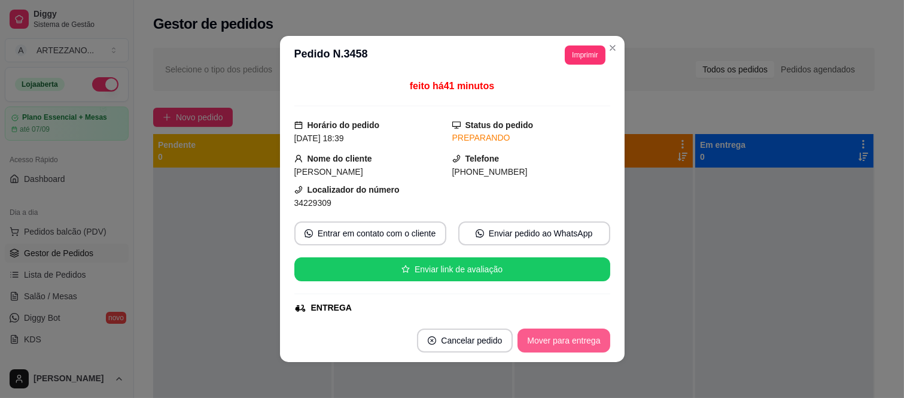
scroll to position [359, 0]
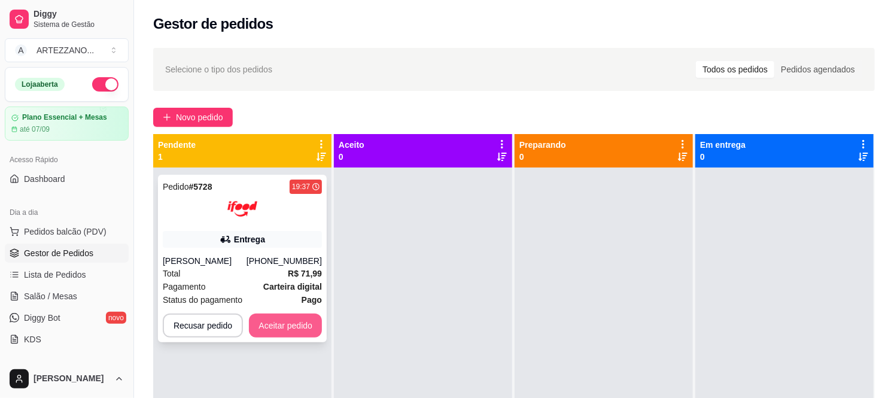
click at [266, 319] on button "Aceitar pedido" at bounding box center [285, 325] width 73 height 24
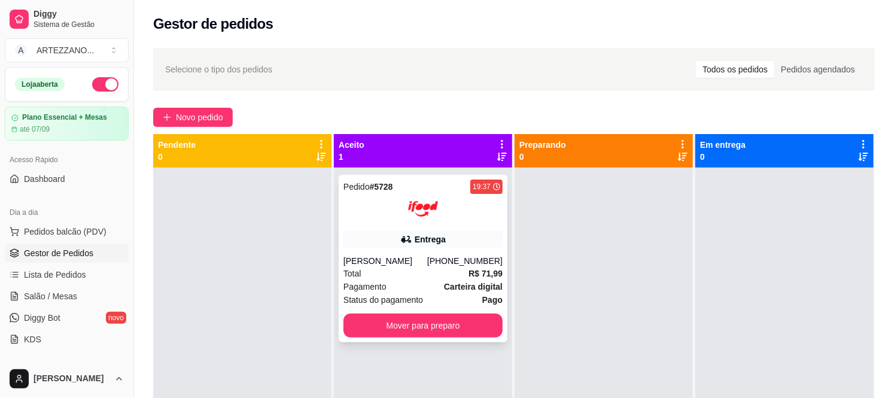
click at [413, 248] on div "Pedido # 5728 19:37 Entrega [PERSON_NAME] [PHONE_NUMBER] Total R$ 71,99 Pagamen…" at bounding box center [423, 259] width 169 height 168
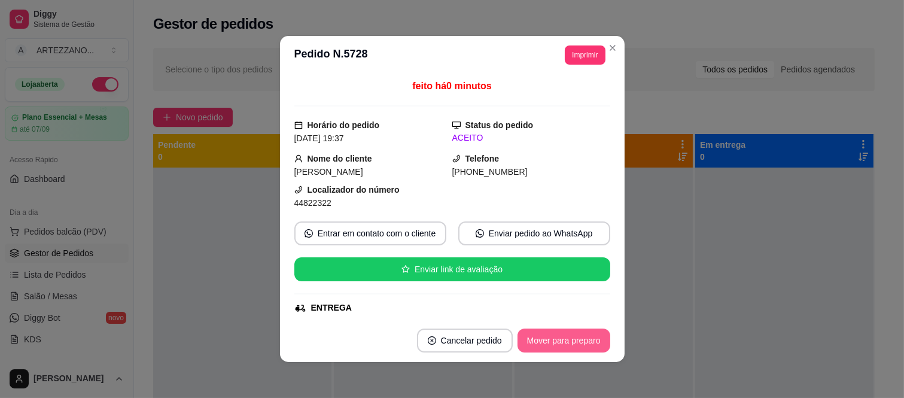
click at [577, 345] on button "Mover para preparo" at bounding box center [563, 340] width 93 height 24
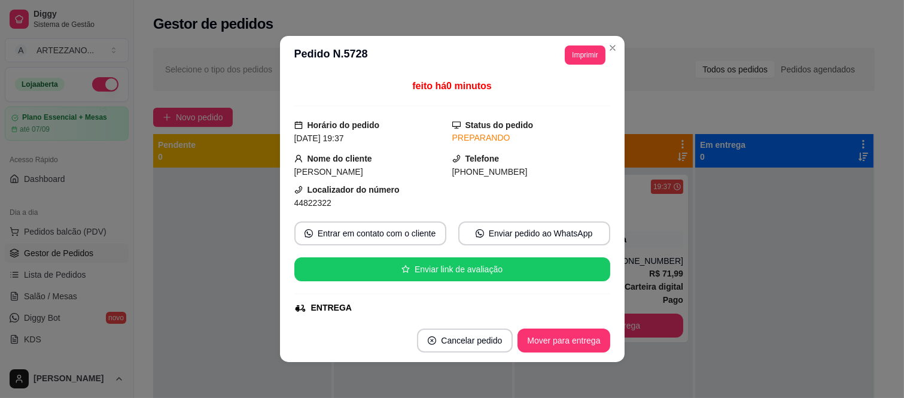
drag, startPoint x: 606, startPoint y: 136, endPoint x: 601, endPoint y: 173, distance: 37.5
click at [601, 173] on div "feito há 0 minutos Horário do pedido [DATE] 19:37 Status do pedido PREPARANDO N…" at bounding box center [452, 196] width 345 height 245
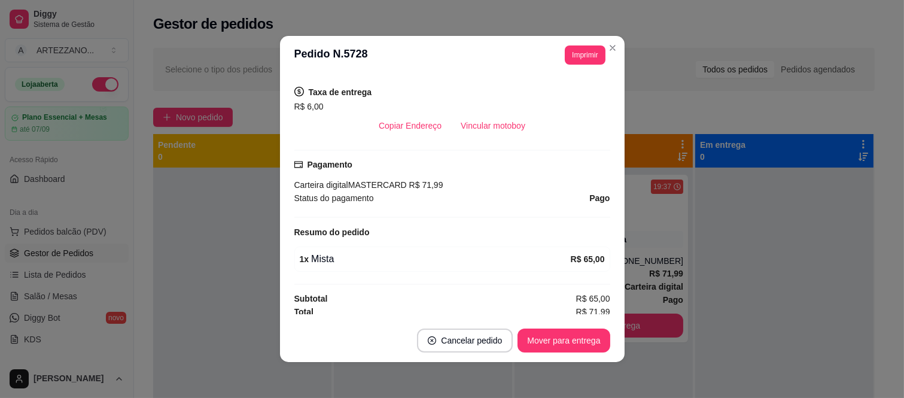
scroll to position [290, 0]
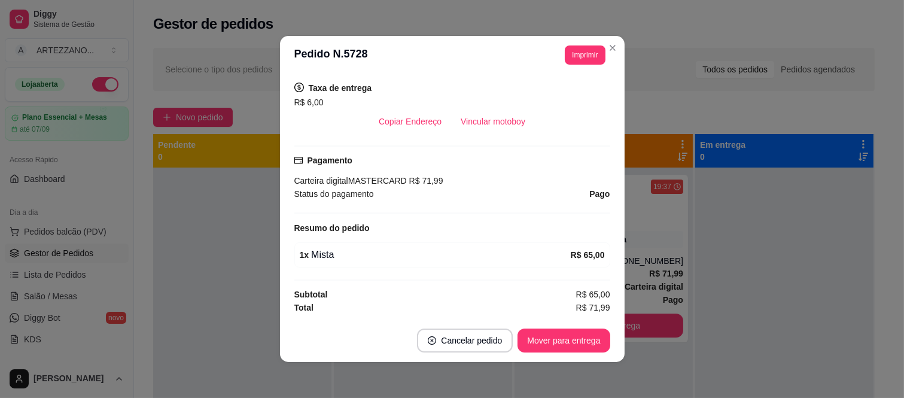
click at [571, 272] on div "feito há 0 minutos Horário do pedido [DATE] 19:37 Status do pedido PREPARANDO N…" at bounding box center [452, 196] width 316 height 235
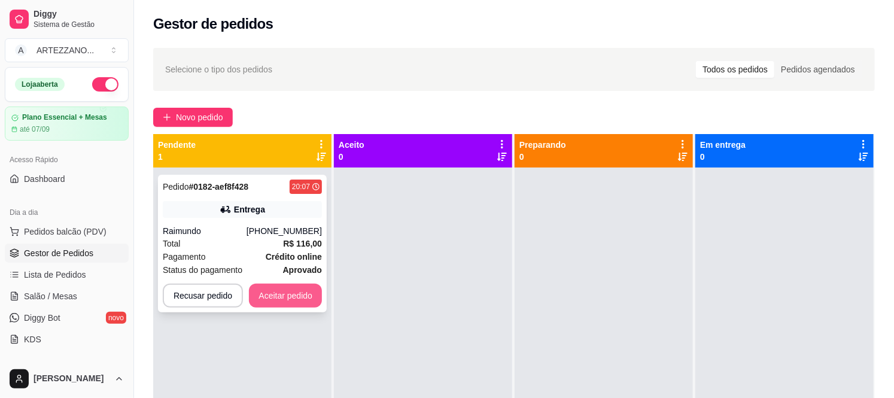
click at [294, 288] on button "Aceitar pedido" at bounding box center [285, 296] width 73 height 24
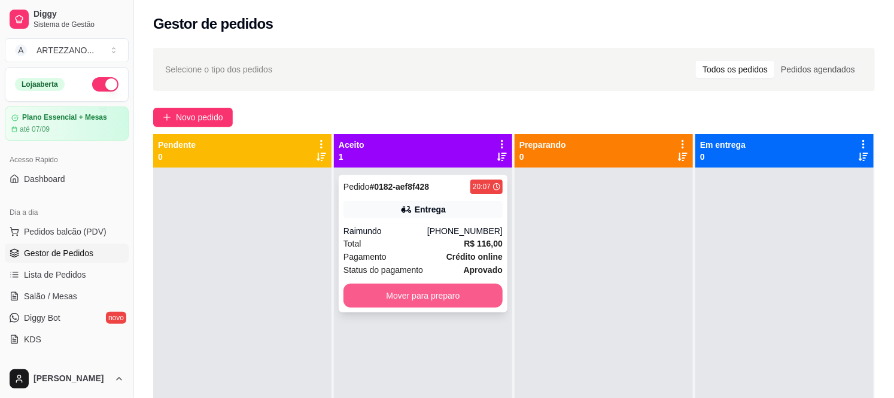
click at [452, 297] on button "Mover para preparo" at bounding box center [422, 296] width 159 height 24
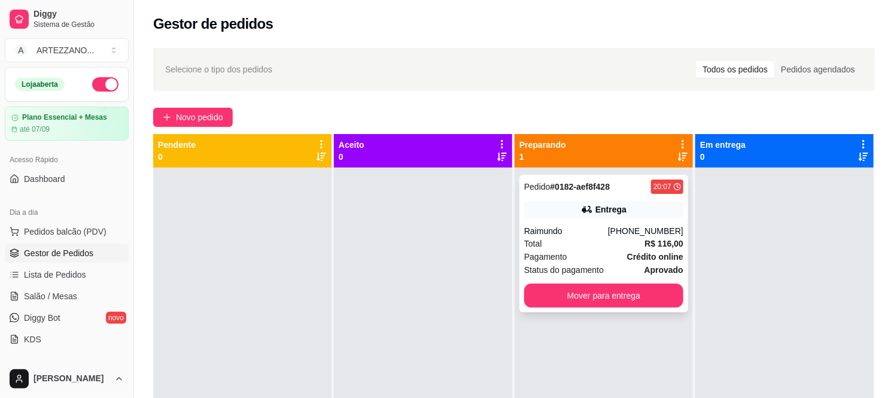
click at [572, 219] on div "Pedido # 0182-aef8f428 20:07 Entrega Raimundo [PHONE_NUMBER] Total R$ 116,00 Pa…" at bounding box center [603, 244] width 169 height 138
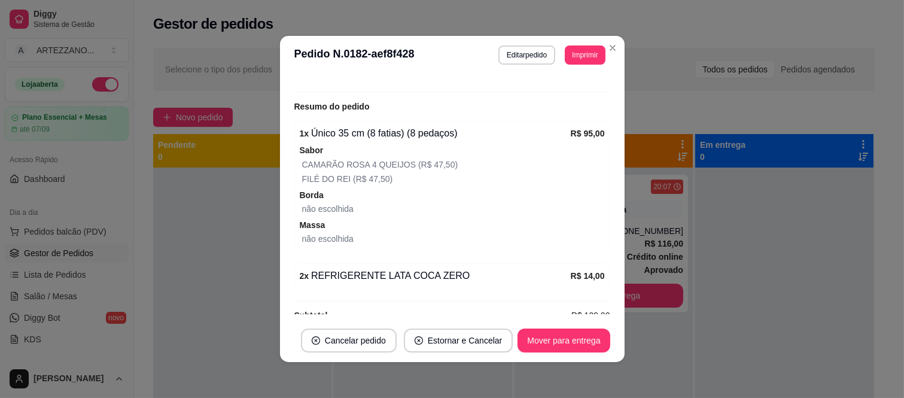
scroll to position [373, 0]
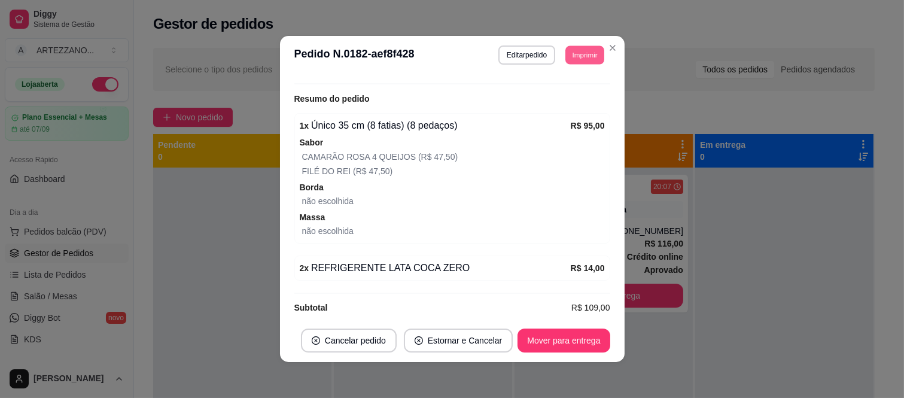
click at [576, 52] on button "Imprimir" at bounding box center [584, 54] width 39 height 19
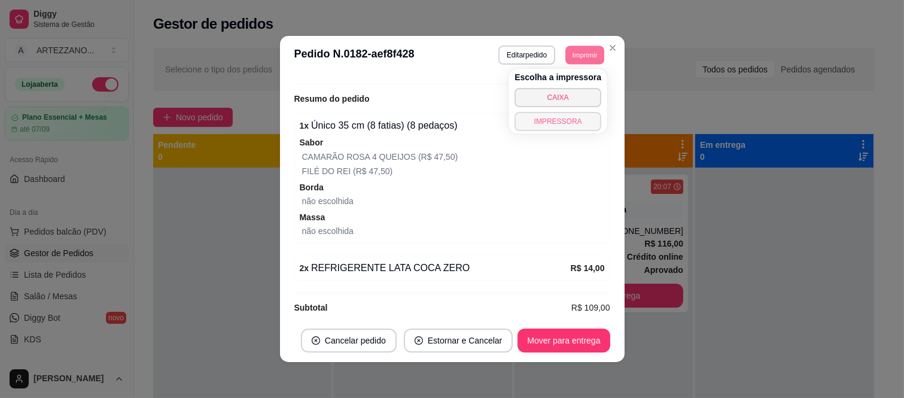
click at [575, 121] on button "IMPRESSORA" at bounding box center [557, 121] width 87 height 19
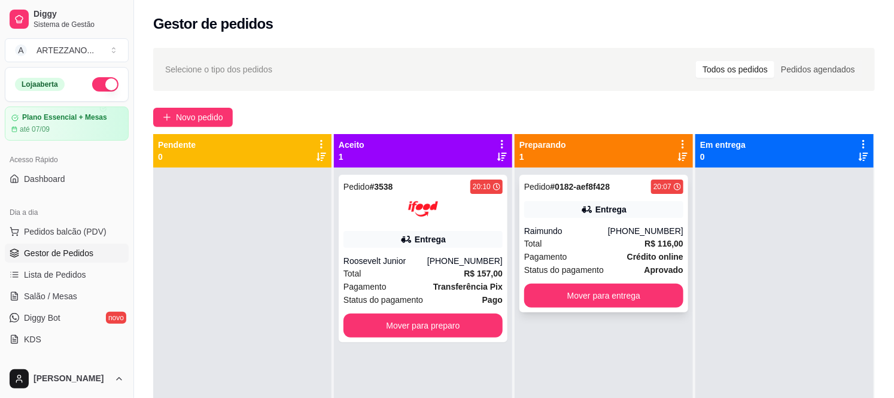
click at [584, 232] on div "Raimundo" at bounding box center [566, 231] width 84 height 12
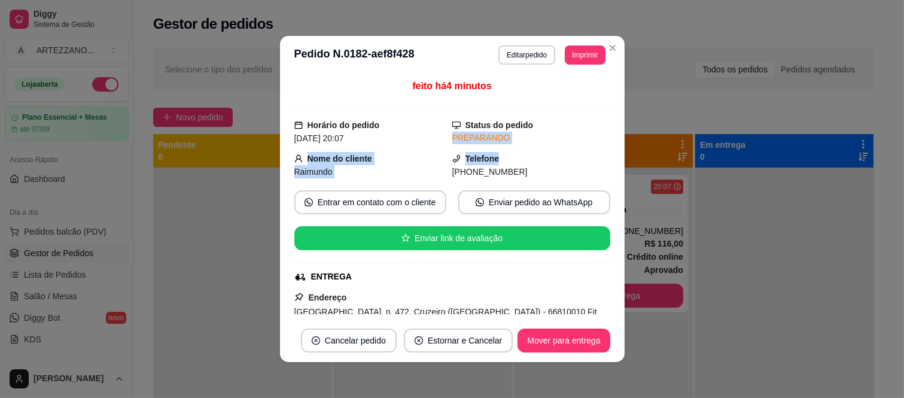
drag, startPoint x: 594, startPoint y: 112, endPoint x: 595, endPoint y: 146, distance: 33.5
click at [595, 146] on div "feito há 4 minutos Horário do pedido [DATE] 20:07 Status do pedido PREPARANDO N…" at bounding box center [452, 196] width 316 height 235
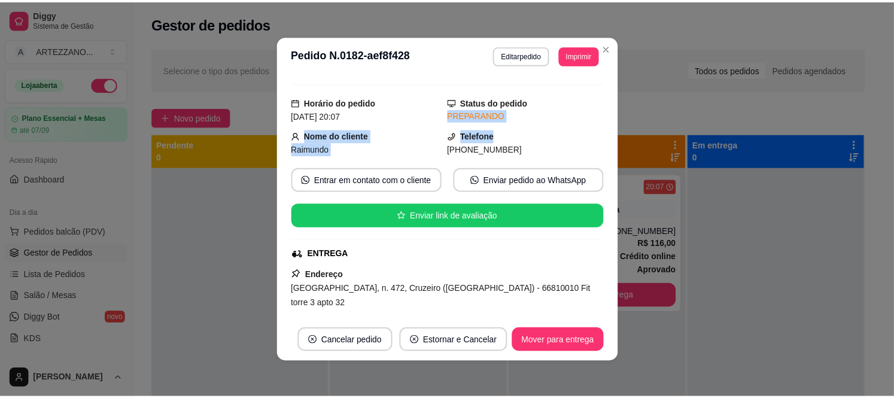
scroll to position [20, 0]
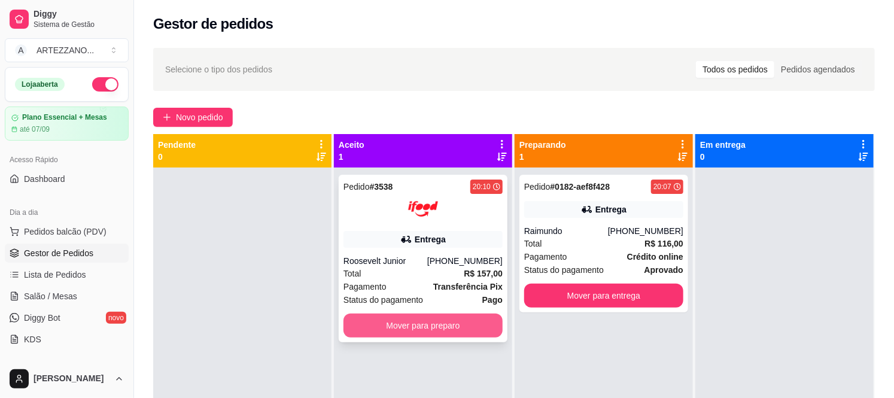
click at [459, 325] on button "Mover para preparo" at bounding box center [422, 325] width 159 height 24
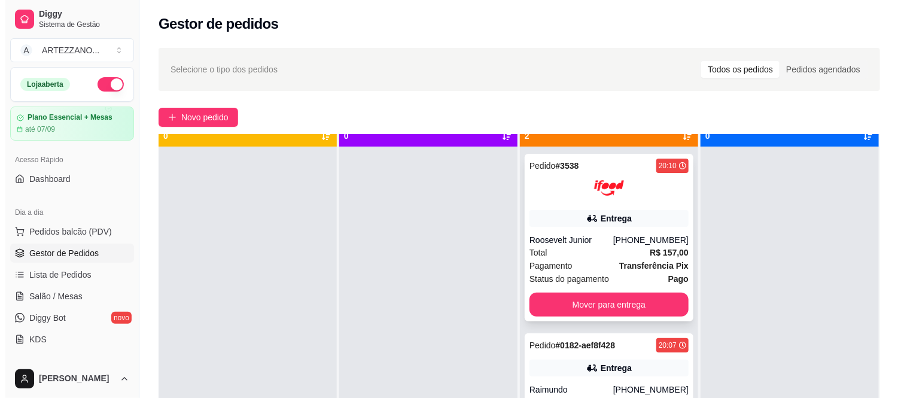
scroll to position [33, 0]
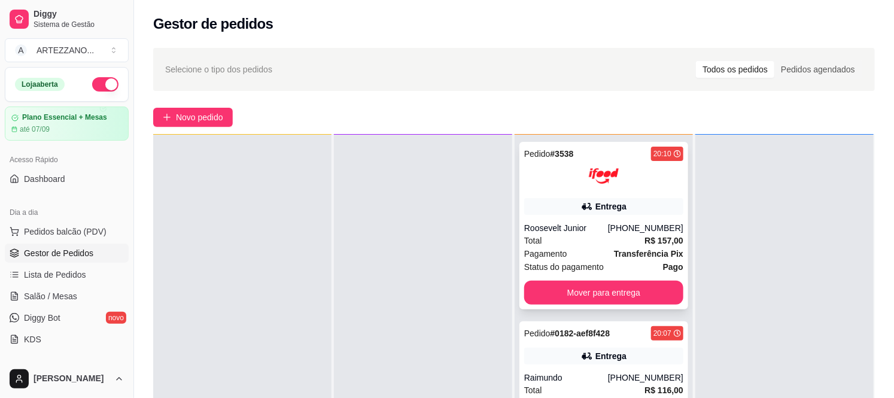
click at [637, 237] on div "Total R$ 157,00" at bounding box center [603, 240] width 159 height 13
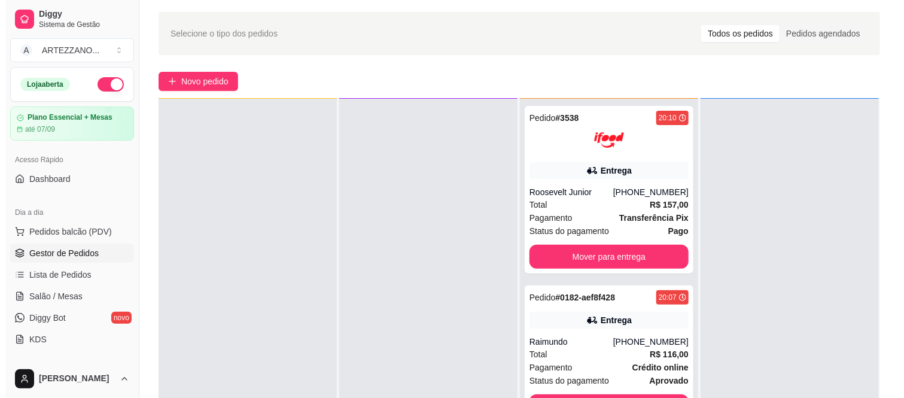
scroll to position [66, 0]
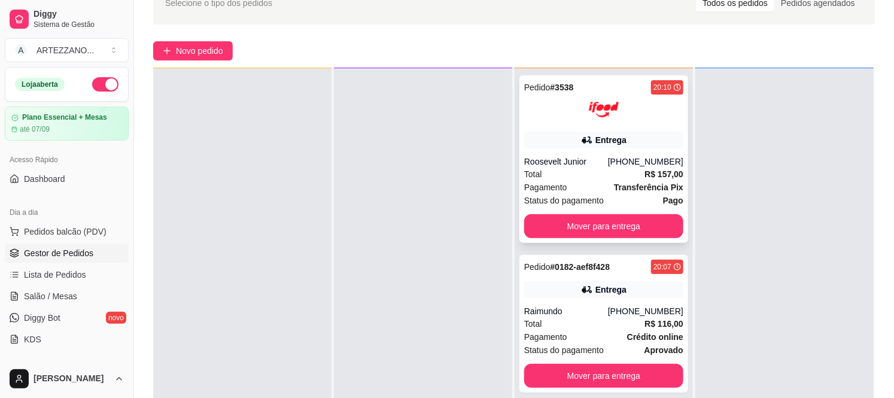
click at [634, 111] on div at bounding box center [603, 110] width 159 height 30
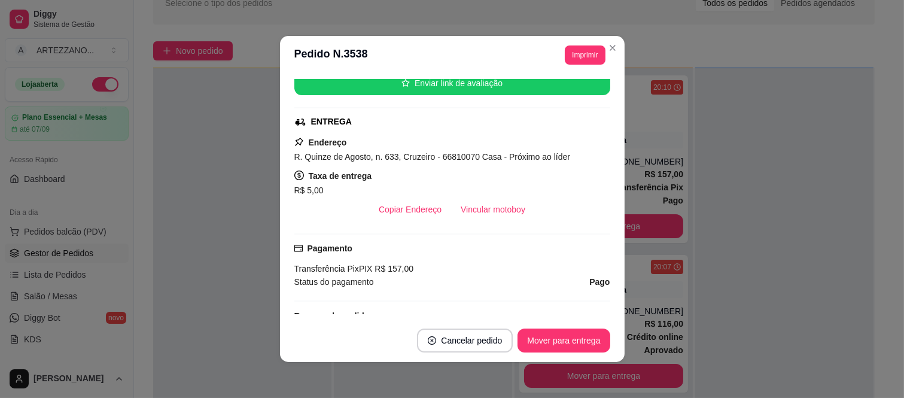
scroll to position [180, 0]
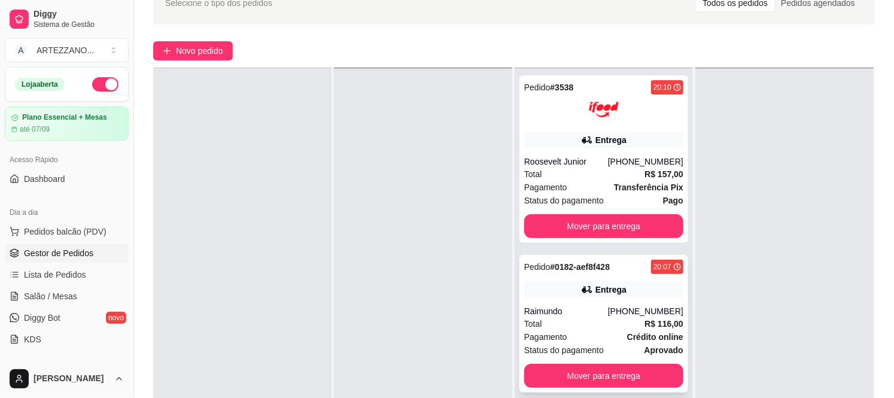
click at [637, 310] on div "[PHONE_NUMBER]" at bounding box center [645, 311] width 75 height 12
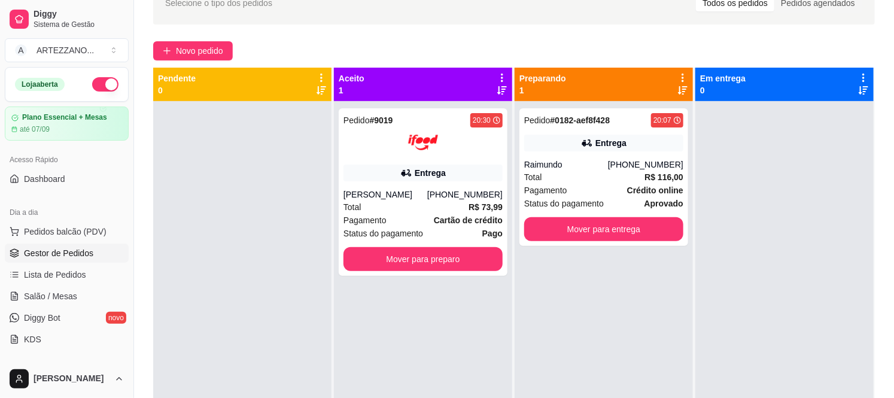
scroll to position [0, 0]
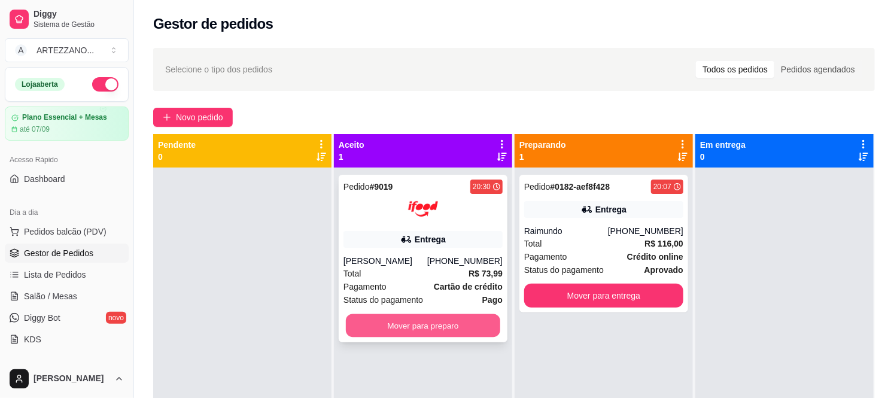
click at [419, 330] on button "Mover para preparo" at bounding box center [423, 325] width 154 height 23
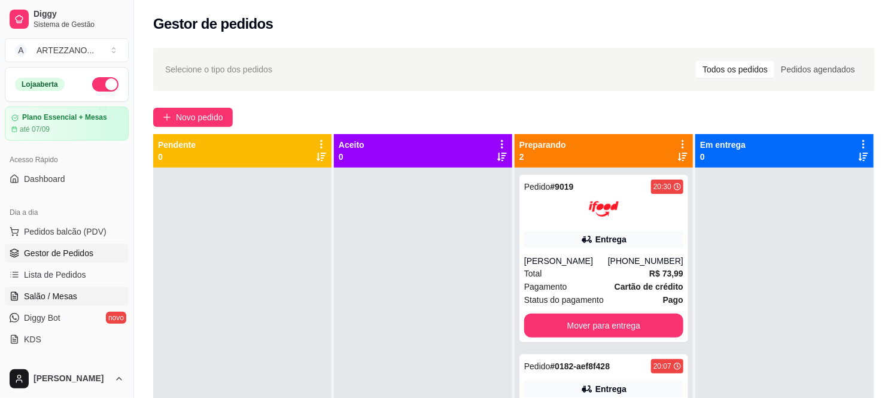
click at [63, 300] on span "Salão / Mesas" at bounding box center [50, 296] width 53 height 12
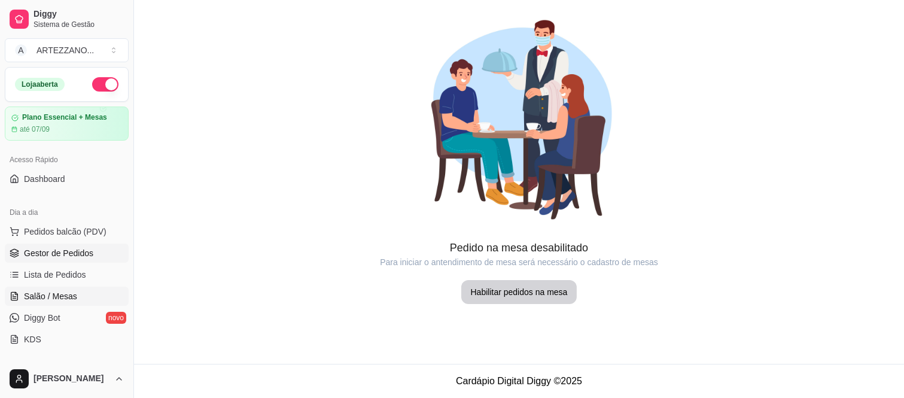
click at [58, 262] on link "Gestor de Pedidos" at bounding box center [67, 252] width 124 height 19
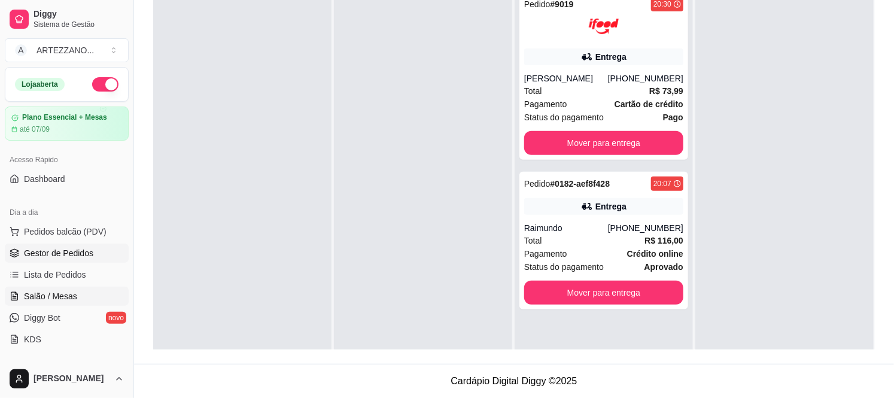
click at [63, 302] on link "Salão / Mesas" at bounding box center [67, 296] width 124 height 19
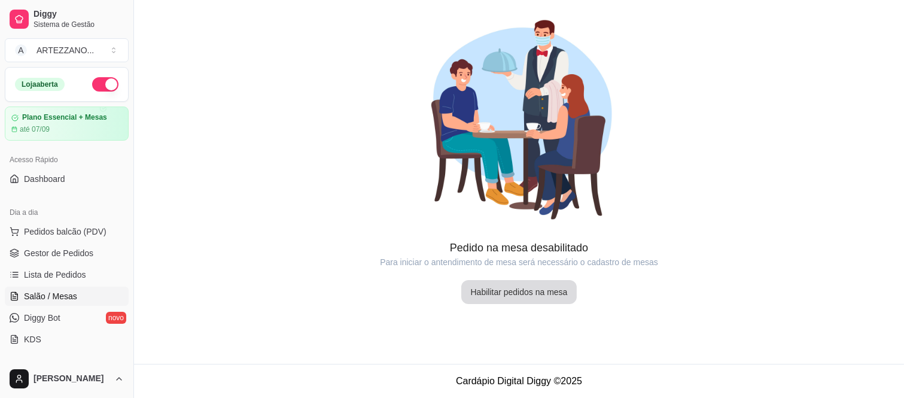
click at [534, 296] on button "Habilitar pedidos na mesa" at bounding box center [519, 292] width 116 height 24
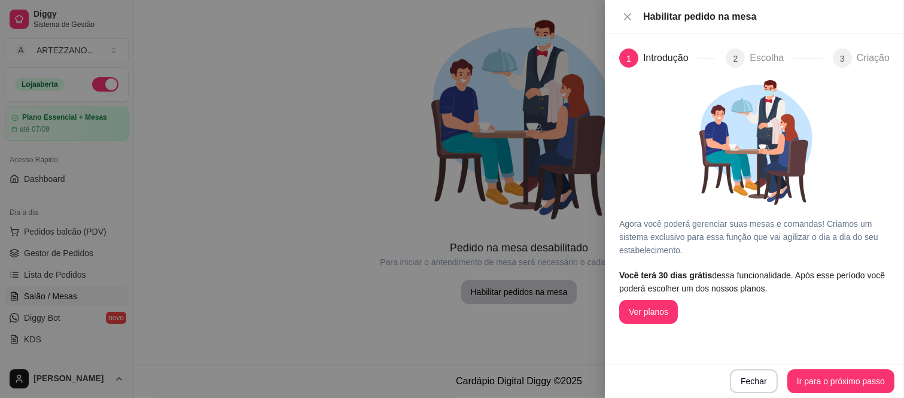
click at [453, 92] on div at bounding box center [452, 199] width 904 height 398
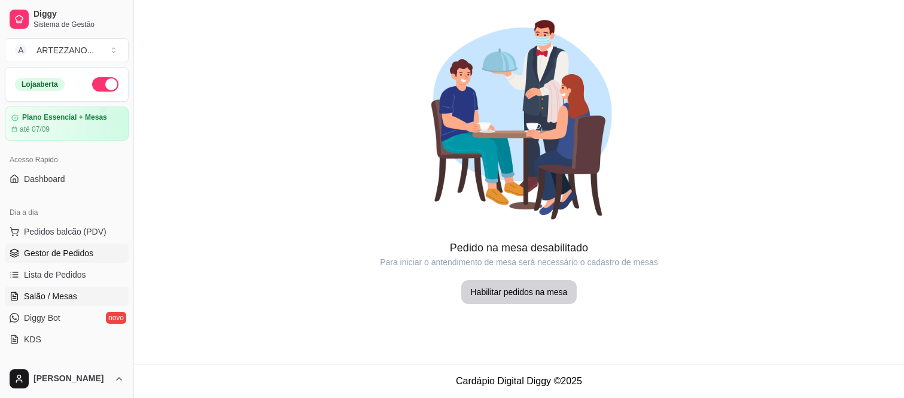
click at [74, 254] on span "Gestor de Pedidos" at bounding box center [58, 253] width 69 height 12
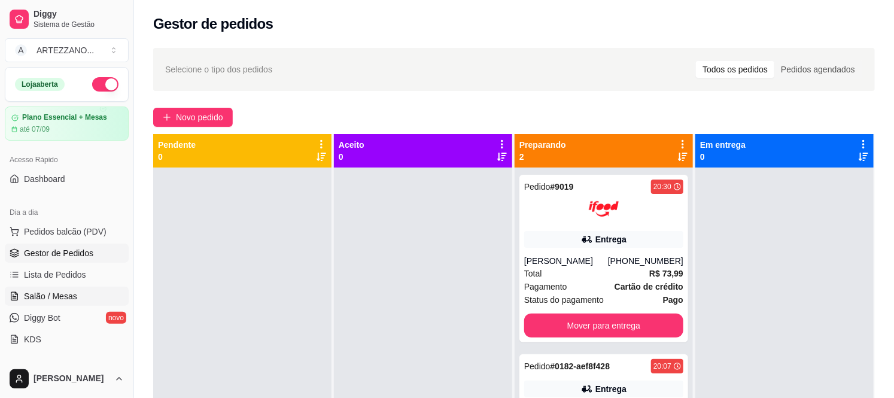
click at [56, 296] on span "Salão / Mesas" at bounding box center [50, 296] width 53 height 12
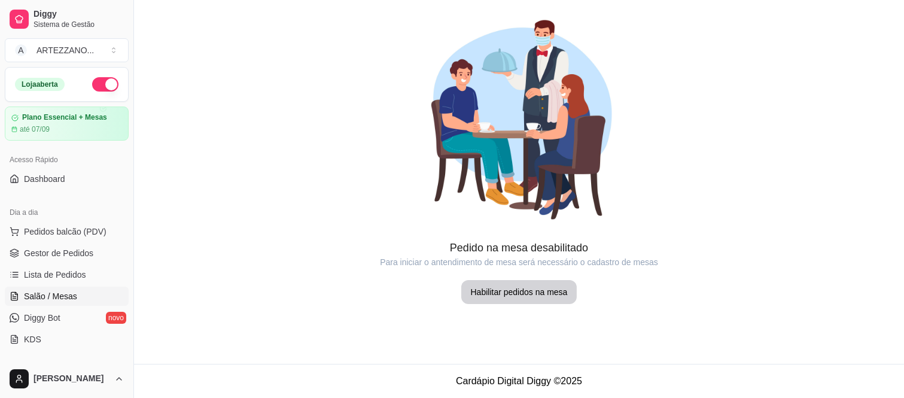
click at [386, 186] on div at bounding box center [519, 119] width 770 height 239
click at [519, 299] on button "Habilitar pedidos na mesa" at bounding box center [519, 292] width 116 height 24
